Goal: Information Seeking & Learning: Learn about a topic

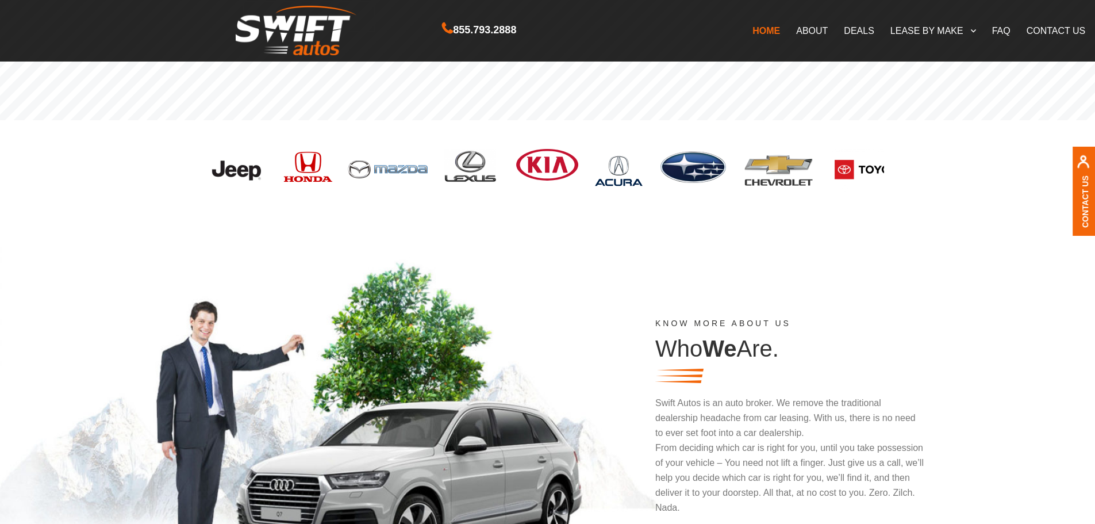
scroll to position [345, 0]
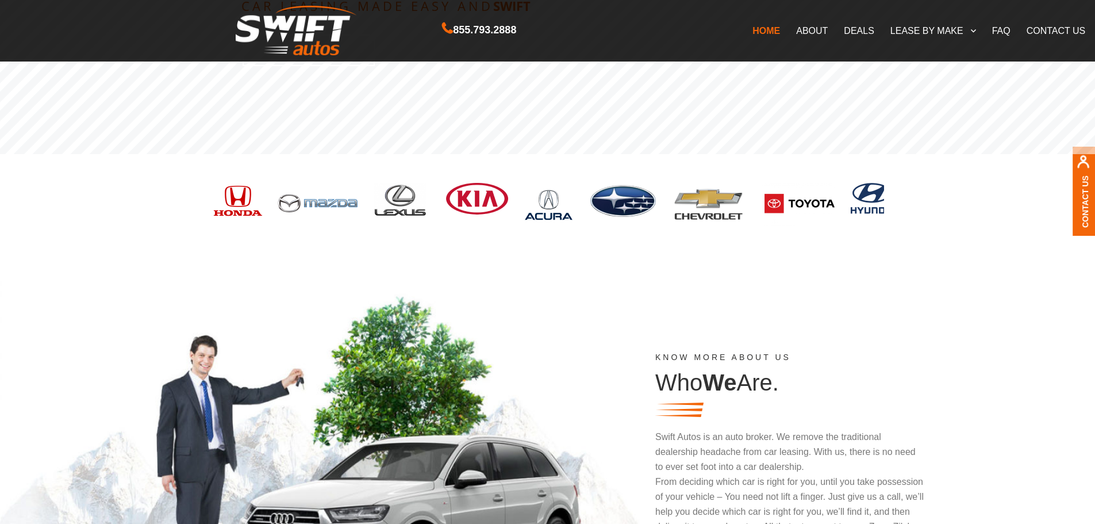
click at [1054, 22] on link "CONTACT US" at bounding box center [1056, 30] width 75 height 24
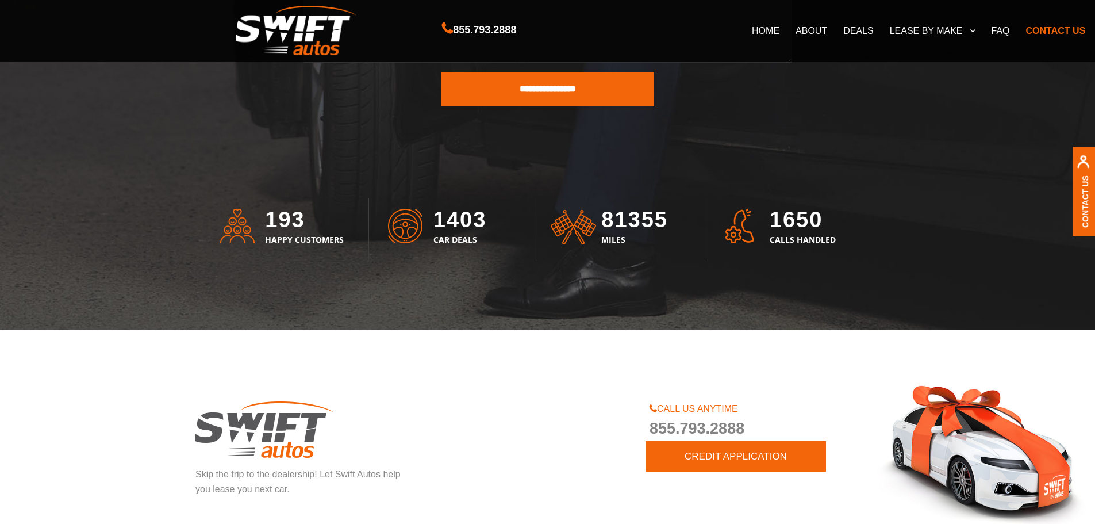
scroll to position [3196, 0]
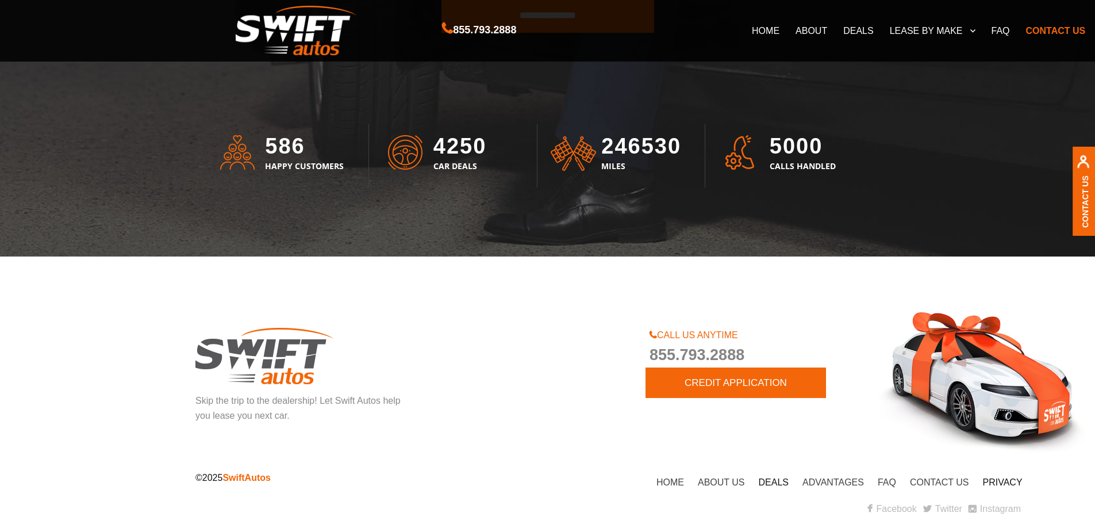
click at [866, 32] on link "DEALS" at bounding box center [858, 30] width 46 height 24
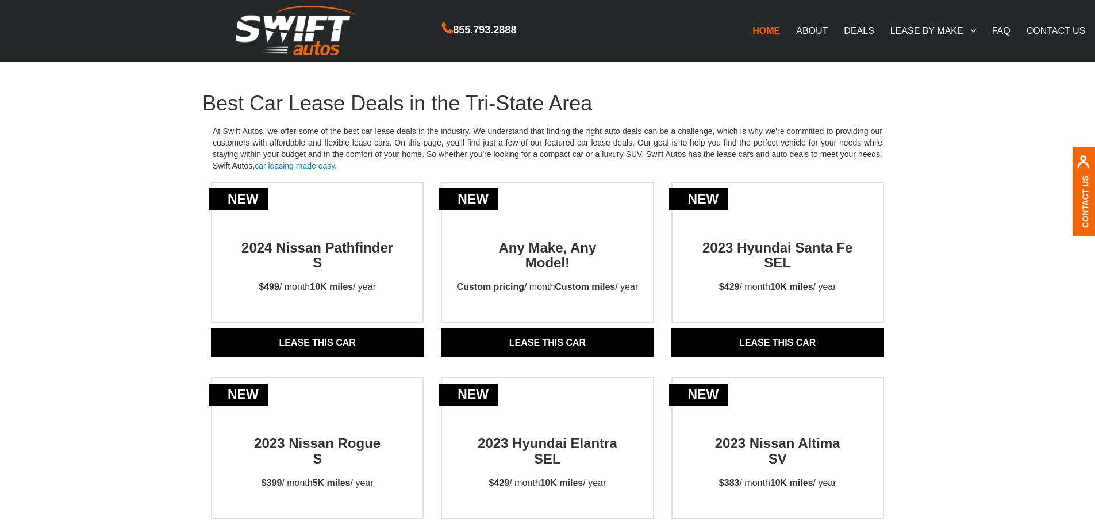
click at [860, 26] on link "DEALS" at bounding box center [859, 30] width 46 height 24
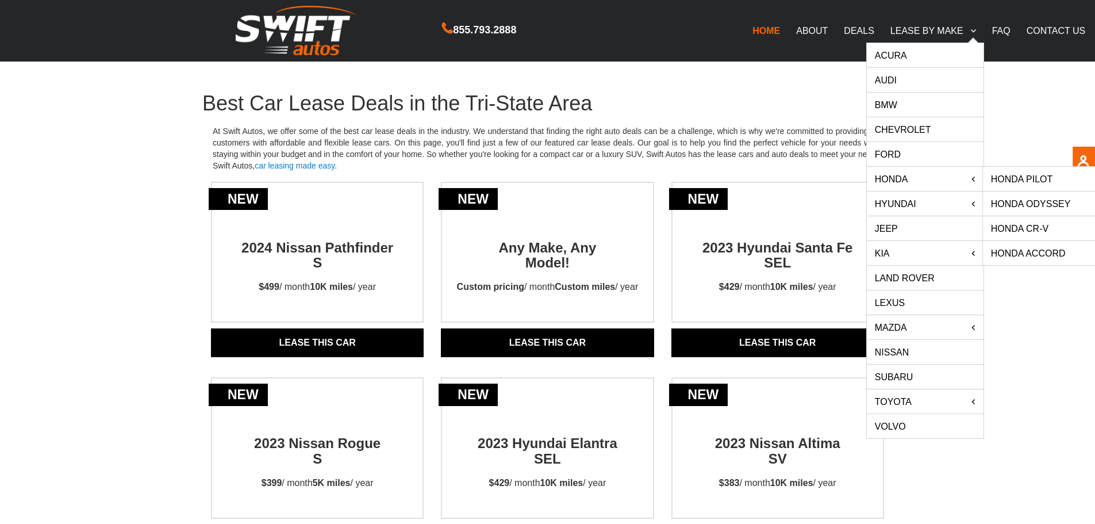
click at [899, 174] on link "HONDA" at bounding box center [925, 179] width 117 height 24
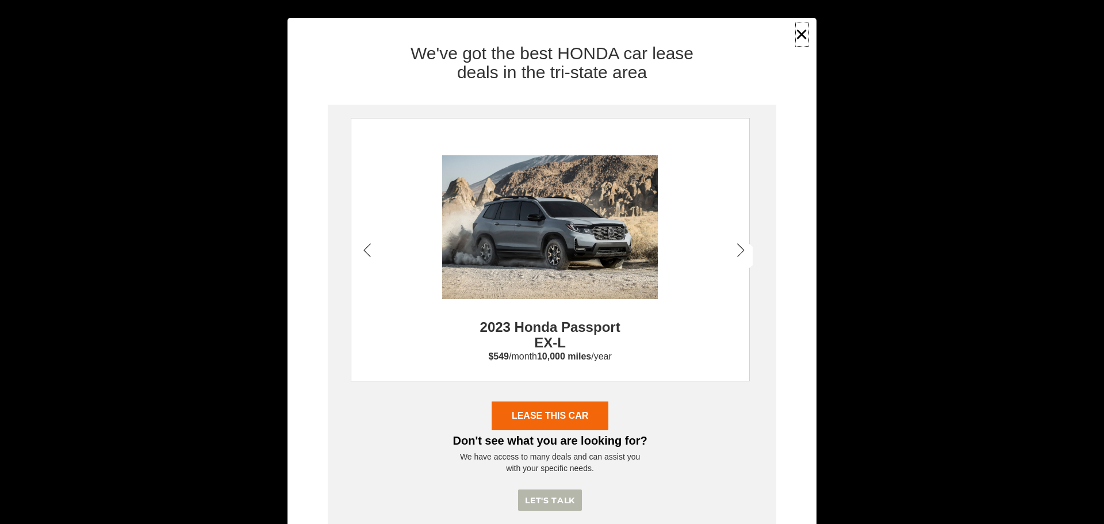
click at [793, 30] on button "×" at bounding box center [801, 34] width 17 height 28
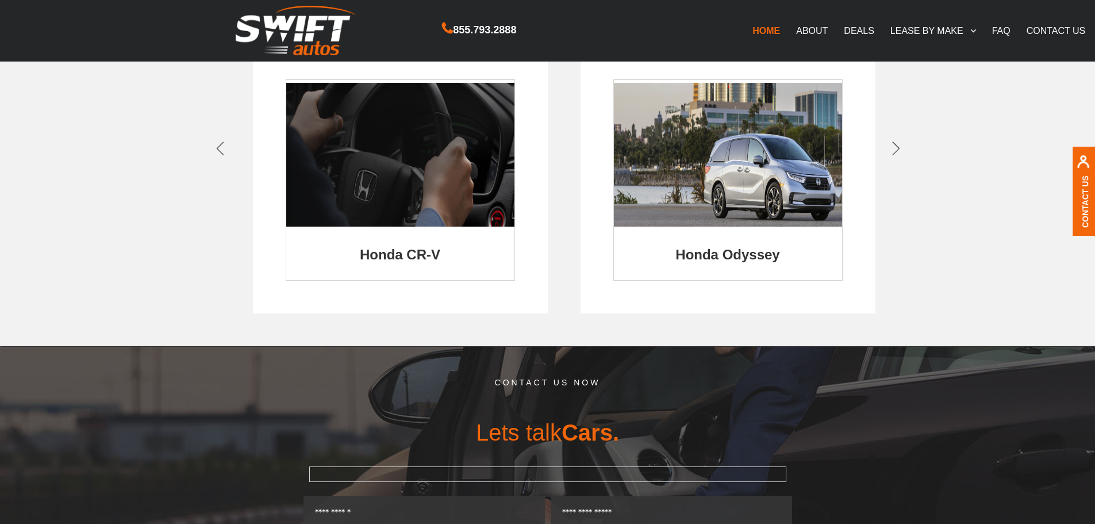
click at [457, 182] on img at bounding box center [400, 155] width 228 height 144
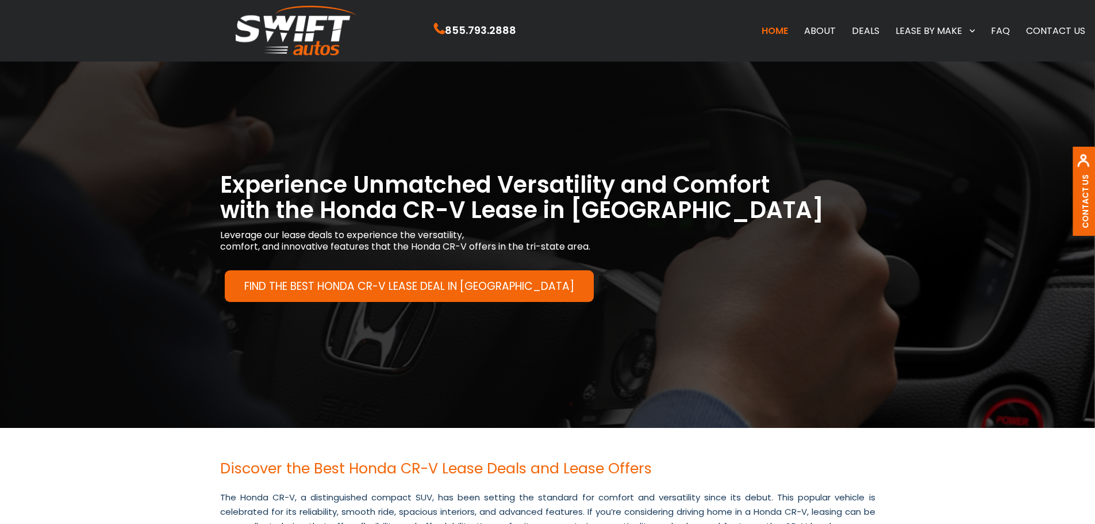
click at [360, 286] on link "FIND THE BEST HONDA CR-V LEASE DEAL IN NY" at bounding box center [409, 286] width 369 height 32
click at [647, 147] on div "Experience Unmatched Versatility and Comfort with the Honda CR-V Lease in NY Le…" at bounding box center [548, 233] width 673 height 214
click at [999, 31] on link "FAQ" at bounding box center [1000, 30] width 35 height 24
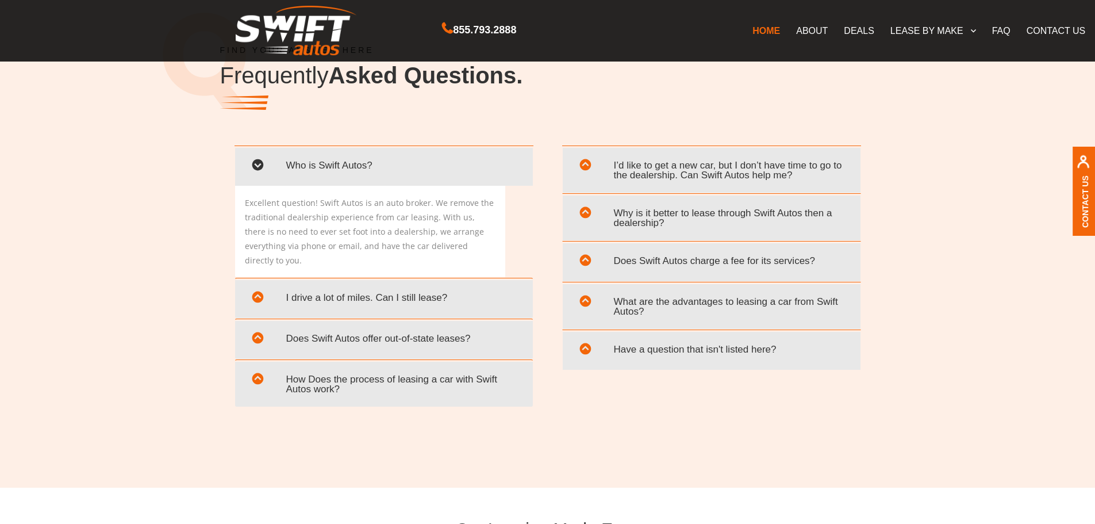
click at [465, 286] on span "I drive a lot of miles. Can I still lease?" at bounding box center [384, 298] width 281 height 24
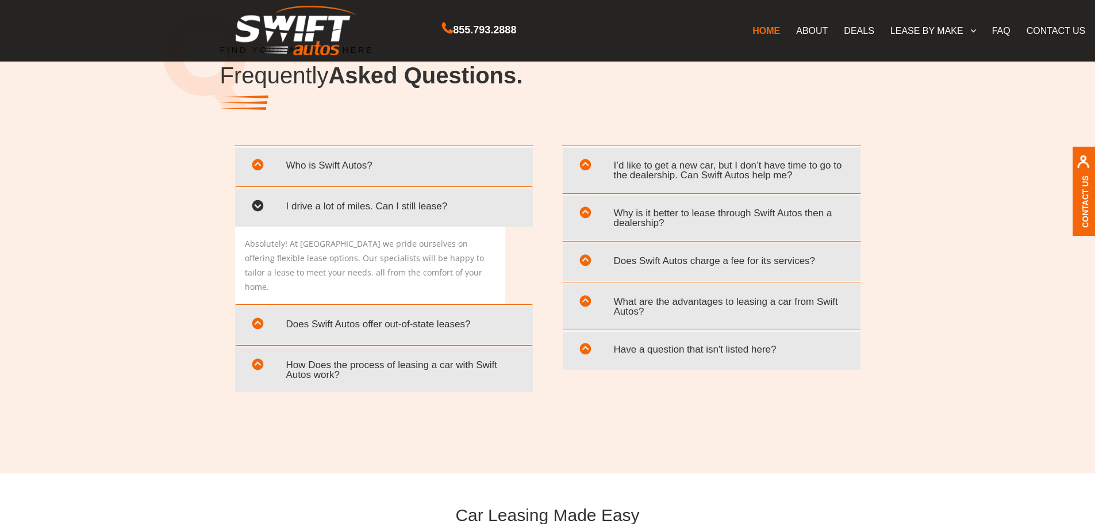
click at [760, 216] on span "Why is it better to lease through Swift Autos then a dealership?" at bounding box center [711, 217] width 281 height 33
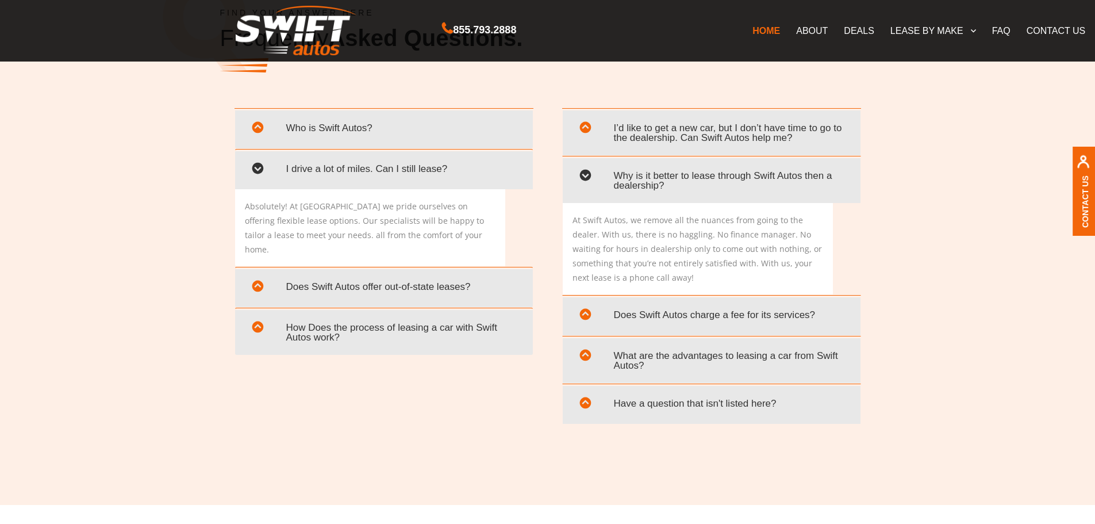
scroll to position [2258, 0]
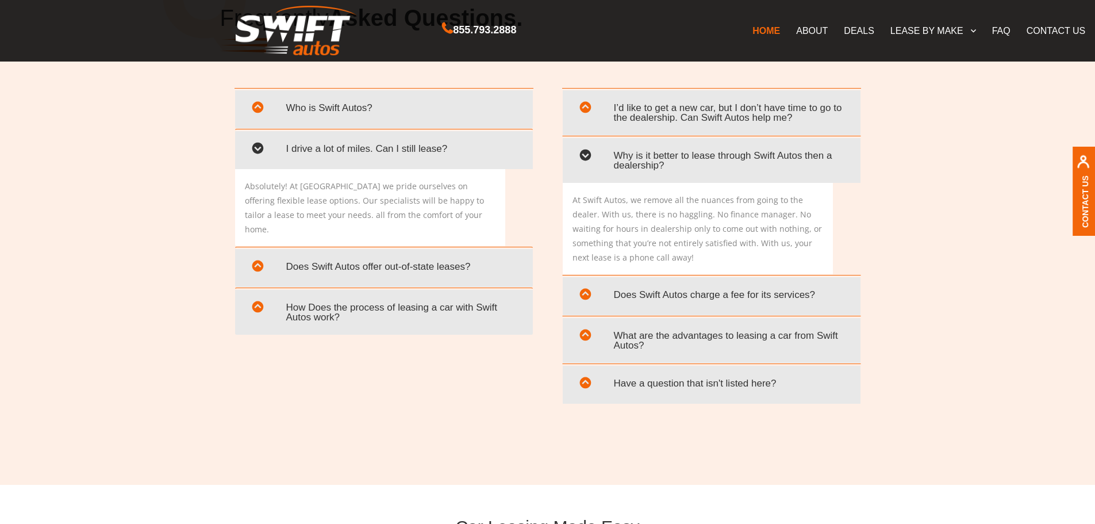
click at [738, 294] on span "Does Swift Autos charge a fee for its services?" at bounding box center [711, 295] width 281 height 24
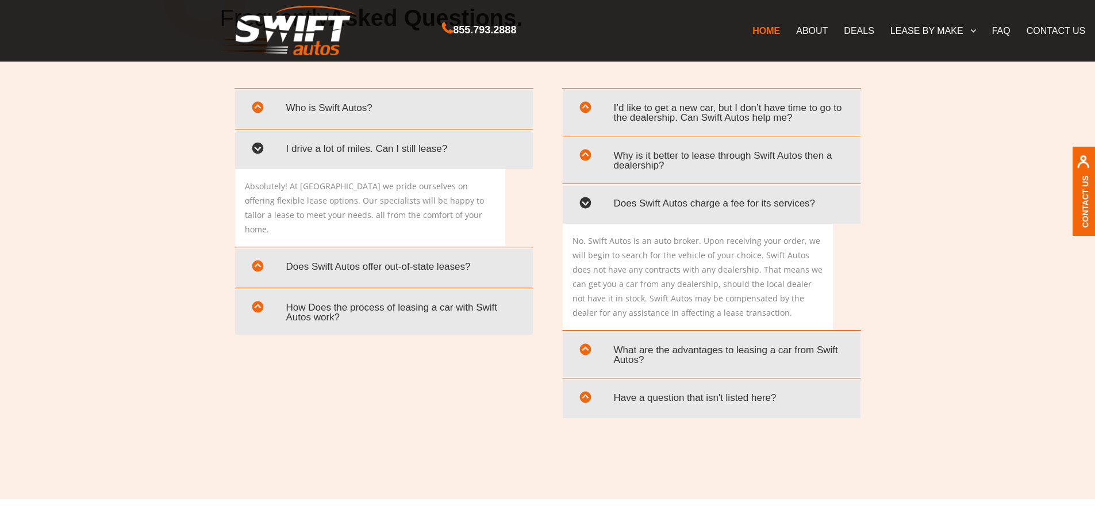
scroll to position [2315, 0]
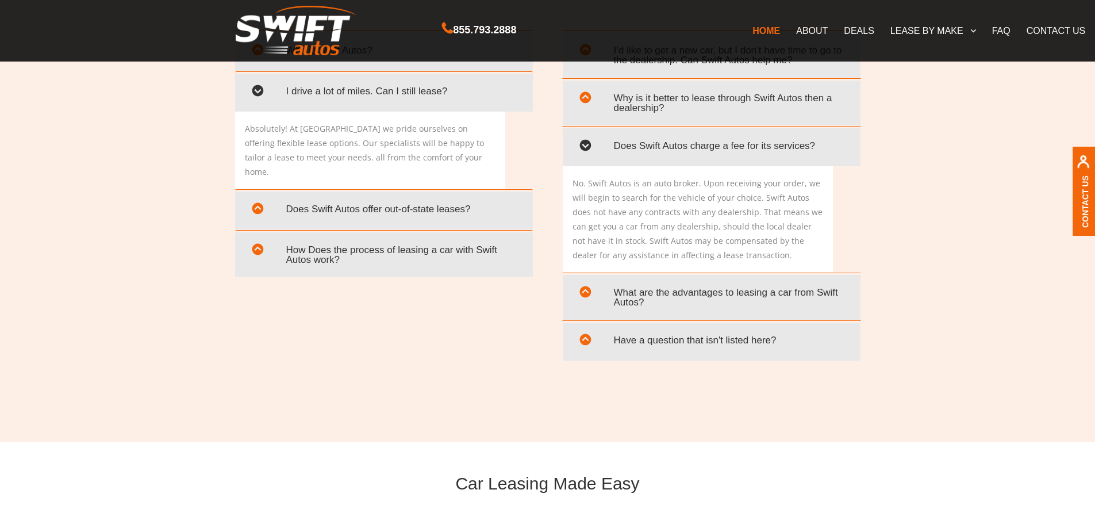
click at [813, 295] on span "What are the advantages to leasing a car from Swift Autos?" at bounding box center [711, 297] width 281 height 33
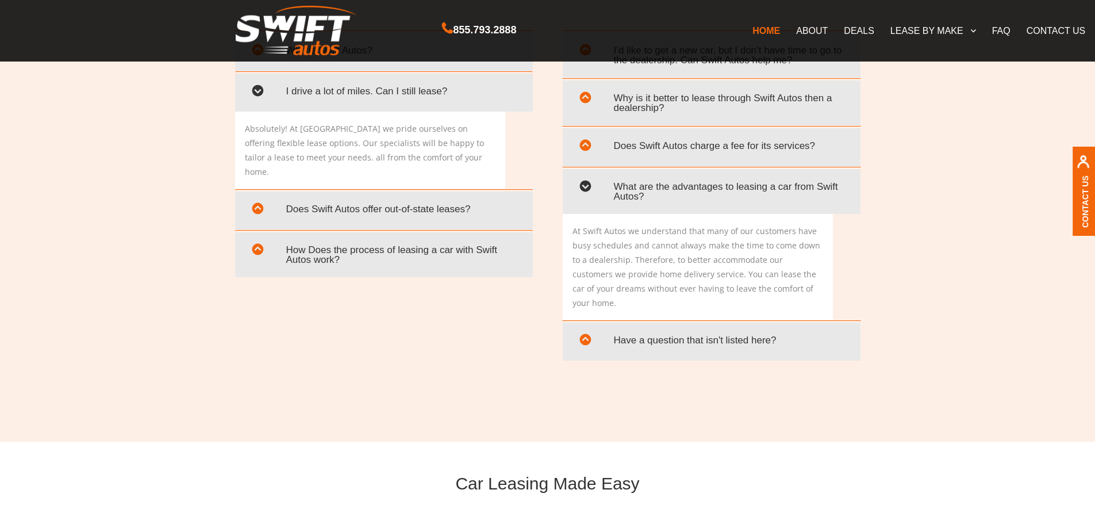
click at [742, 328] on span "Have a question that isn't listed here?" at bounding box center [711, 340] width 281 height 24
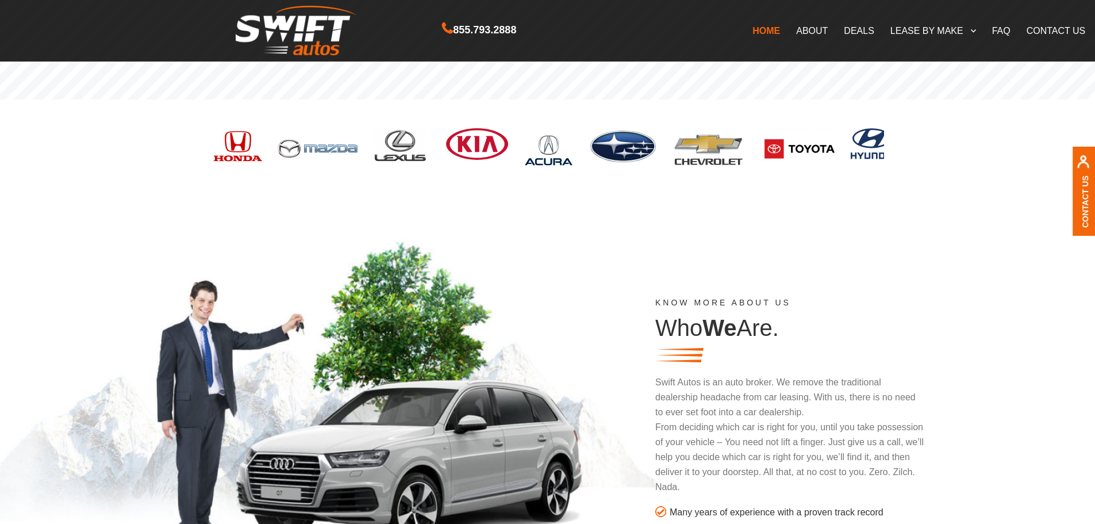
scroll to position [360, 0]
